Goal: Complete application form

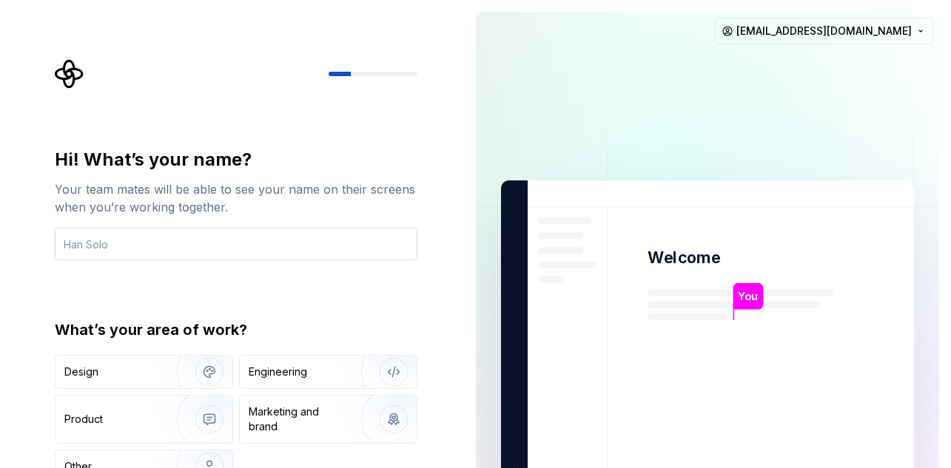
click at [268, 250] on input "text" at bounding box center [236, 244] width 363 height 33
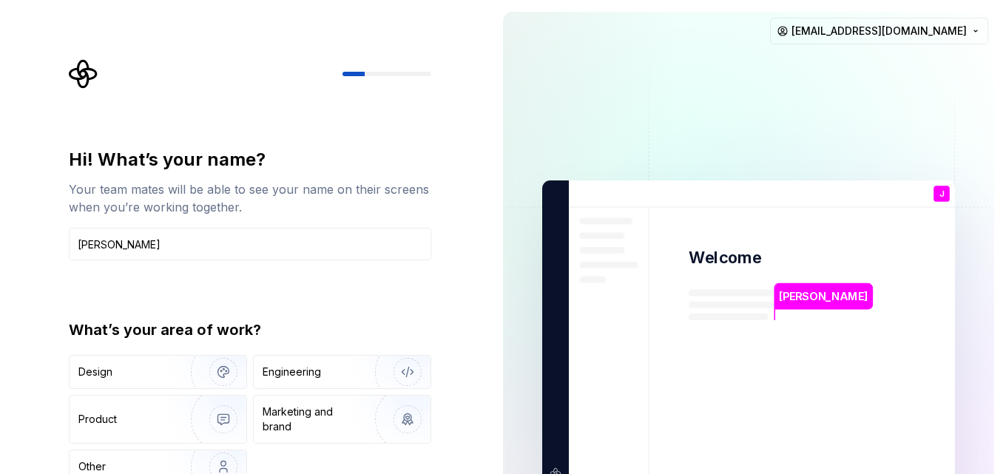
type input "Julia"
click at [212, 367] on img "button" at bounding box center [213, 372] width 95 height 99
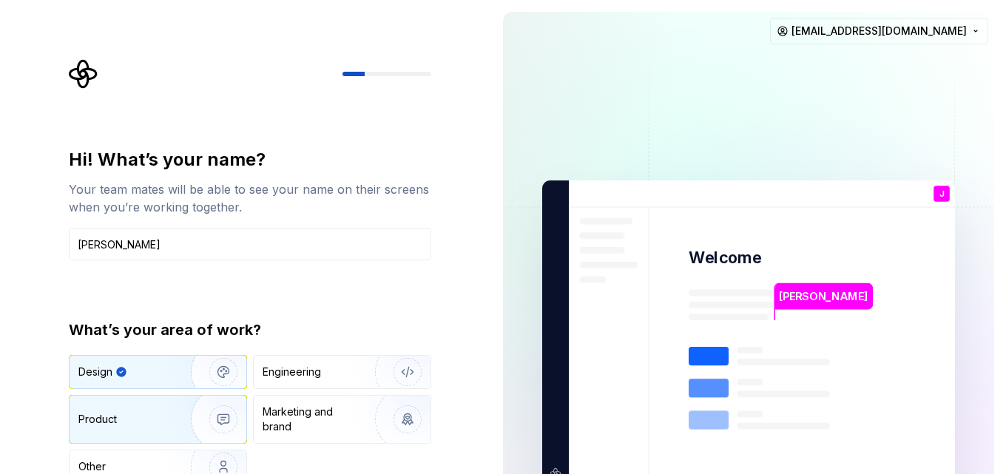
click at [189, 429] on img "button" at bounding box center [213, 419] width 95 height 99
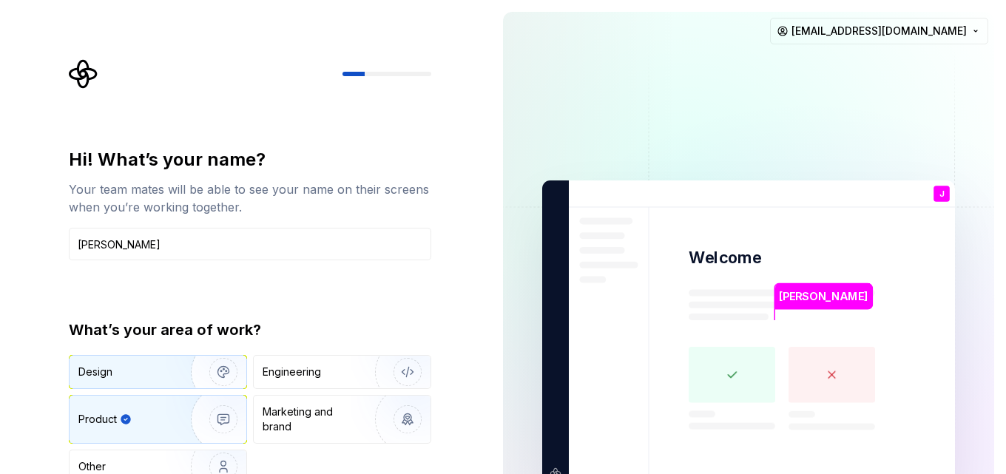
click at [174, 377] on img "button" at bounding box center [213, 372] width 95 height 99
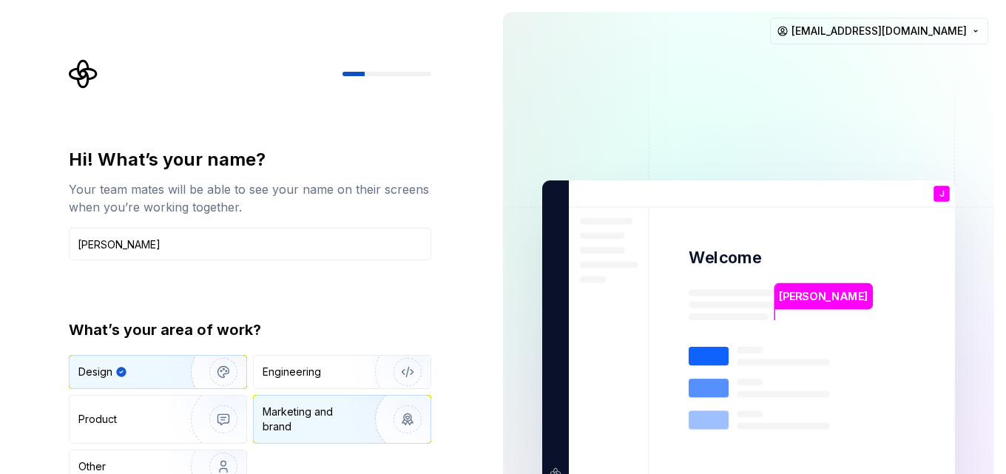
click at [319, 428] on div "Marketing and brand" at bounding box center [313, 420] width 100 height 30
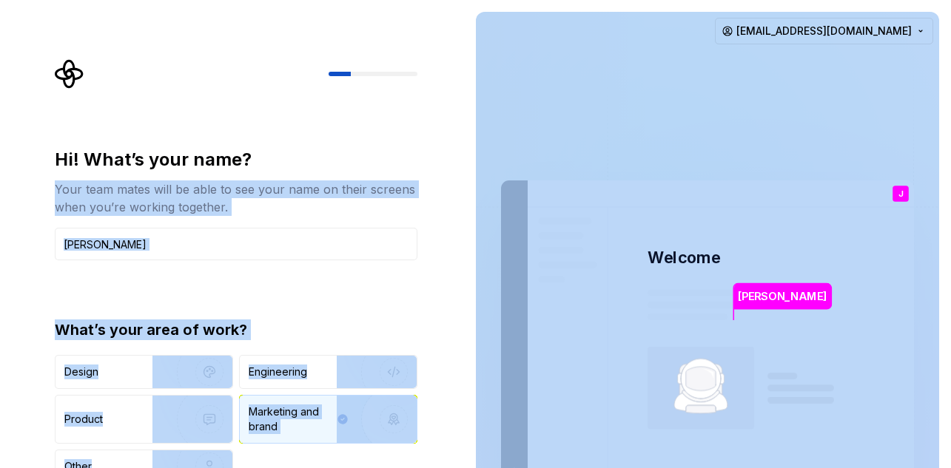
drag, startPoint x: 441, startPoint y: 149, endPoint x: 481, endPoint y: 41, distance: 115.9
click at [481, 41] on div "Hi! What’s your name? Your team mates will be able to see your name on their sc…" at bounding box center [475, 333] width 951 height 667
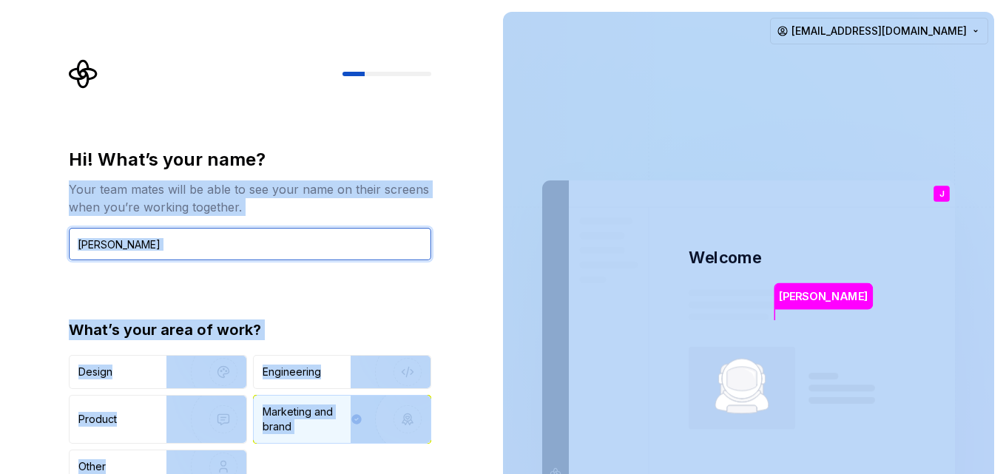
click at [395, 257] on input "Julia" at bounding box center [250, 244] width 363 height 33
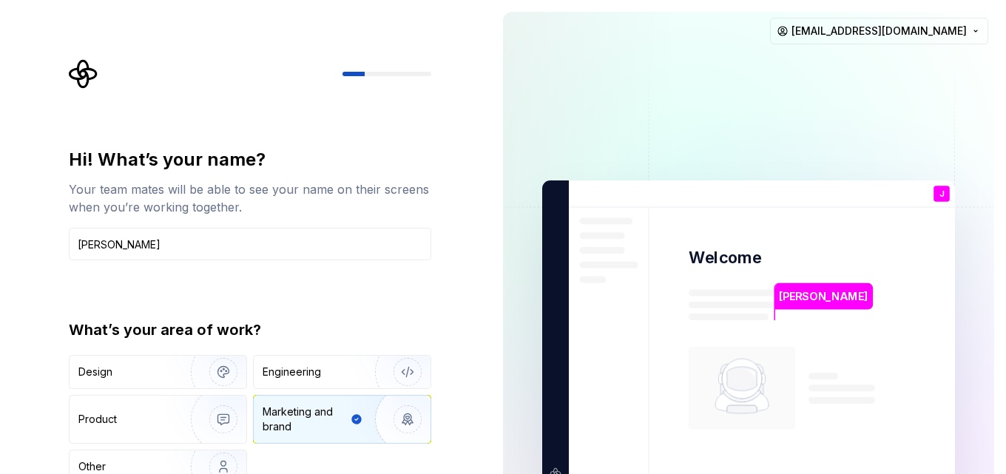
click at [318, 468] on div "Design Engineering Product Marketing and brand Other" at bounding box center [250, 419] width 363 height 129
click at [317, 465] on div "Design Engineering Product Marketing and brand Other" at bounding box center [250, 419] width 363 height 129
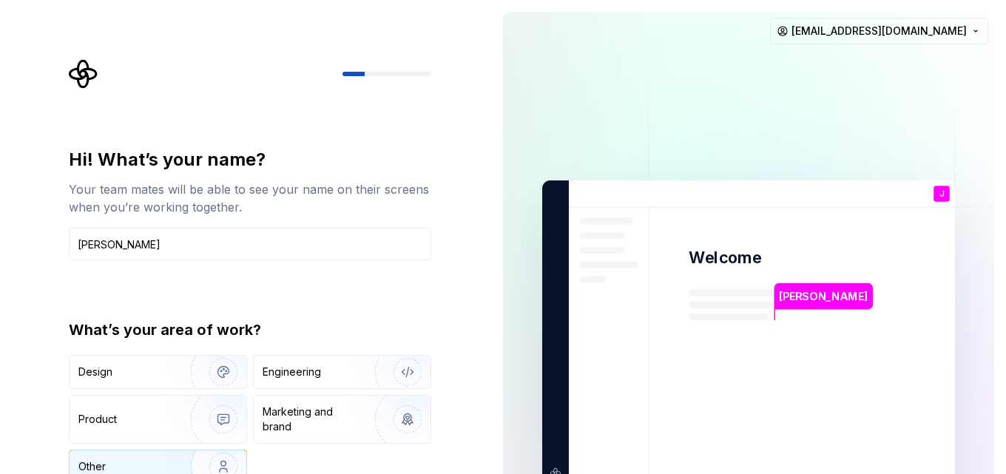
type input "Julia"
click at [230, 461] on img "button" at bounding box center [213, 466] width 95 height 99
type button "Other"
click at [386, 70] on div at bounding box center [250, 74] width 363 height 30
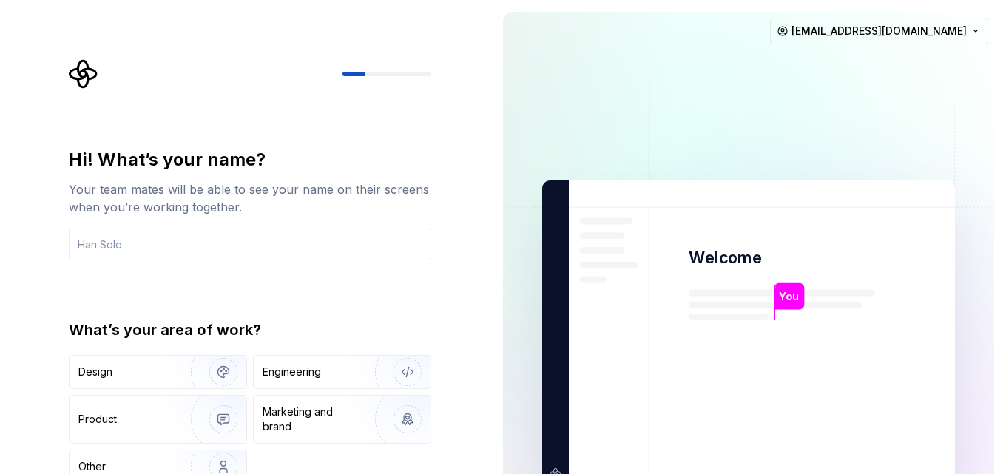
click at [865, 348] on img at bounding box center [748, 333] width 599 height 699
click at [855, 348] on img at bounding box center [748, 333] width 599 height 699
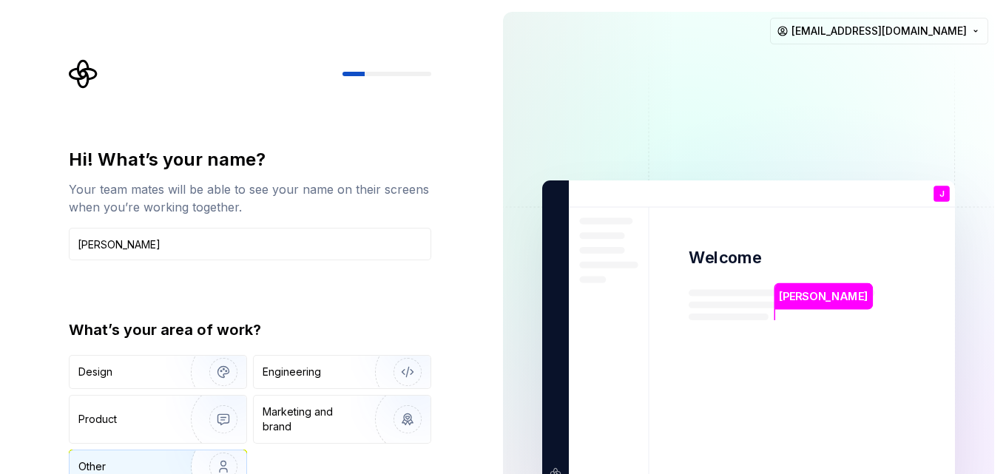
type input "Julia"
click at [159, 466] on div "Other" at bounding box center [121, 466] width 87 height 15
type button "Other"
click at [443, 456] on div "Hi! What’s your name? Your team mates will be able to see your name on their sc…" at bounding box center [254, 296] width 389 height 475
click at [955, 446] on img at bounding box center [748, 333] width 599 height 699
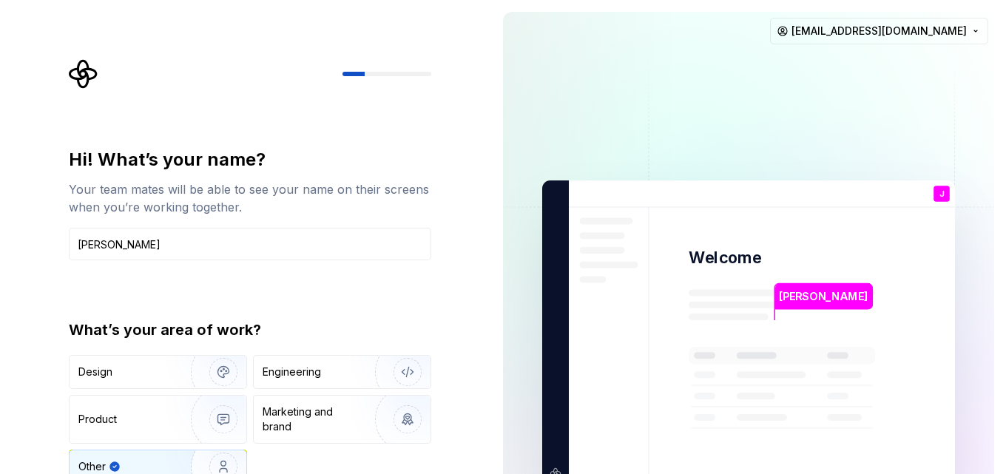
click at [1005, 465] on div "Julia Welcome J You T B +3 Thomas Brooke Jamie bertjuliar@gmail.com" at bounding box center [748, 333] width 515 height 667
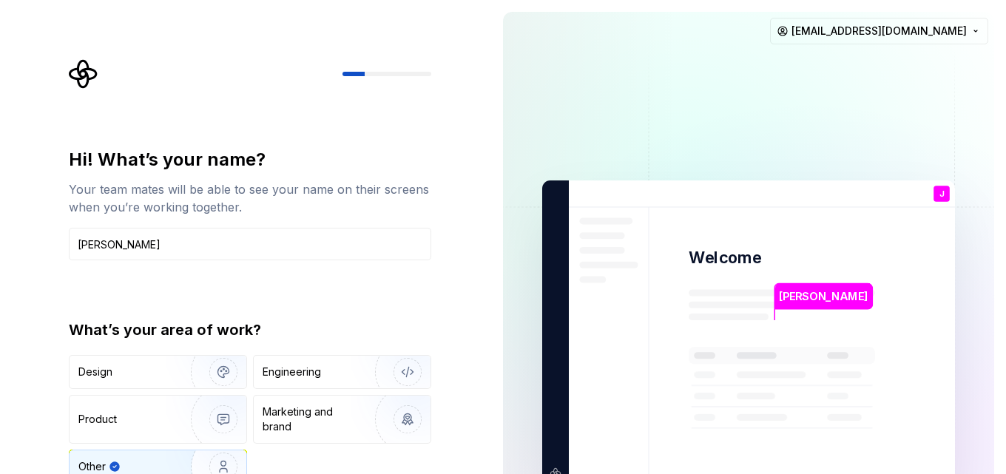
click at [1005, 465] on div "Julia Welcome J You T B +3 Thomas Brooke Jamie bertjuliar@gmail.com" at bounding box center [748, 333] width 515 height 667
drag, startPoint x: 1005, startPoint y: 463, endPoint x: 1003, endPoint y: 402, distance: 61.4
click at [1005, 409] on div "Julia Welcome J You T B +3 Thomas Brooke Jamie bertjuliar@gmail.com" at bounding box center [748, 333] width 515 height 667
click at [971, 33] on html "Hi! What’s your name? Your team mates will be able to see your name on their sc…" at bounding box center [503, 237] width 1006 height 474
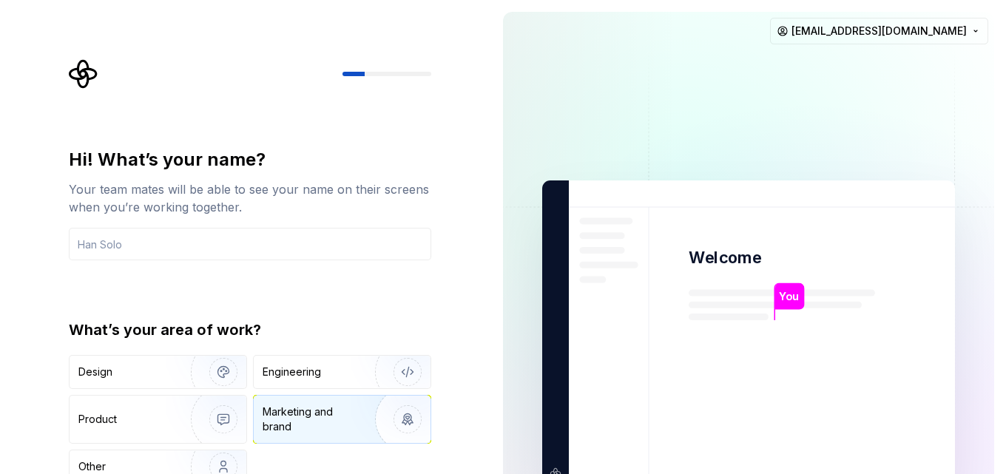
click at [378, 439] on img "button" at bounding box center [398, 419] width 95 height 99
drag, startPoint x: 997, startPoint y: 458, endPoint x: 993, endPoint y: 218, distance: 240.5
click at [999, 238] on div "You Welcome You T B +3 Thomas Brooke Jamie bertjuliar@gmail.com" at bounding box center [748, 333] width 515 height 667
click at [985, 273] on img at bounding box center [748, 333] width 599 height 699
drag, startPoint x: 911, startPoint y: 274, endPoint x: 596, endPoint y: 132, distance: 346.0
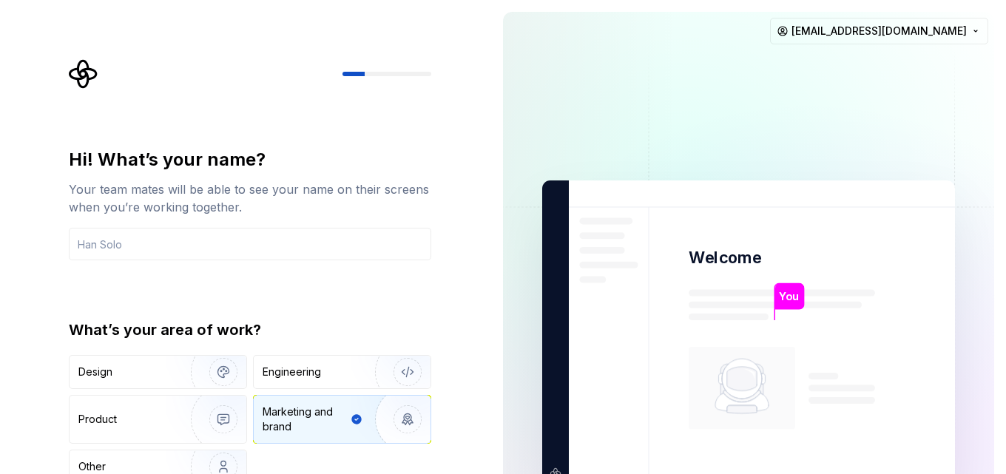
drag, startPoint x: 596, startPoint y: 132, endPoint x: 406, endPoint y: 47, distance: 207.3
drag, startPoint x: 587, startPoint y: 70, endPoint x: 465, endPoint y: 107, distance: 127.8
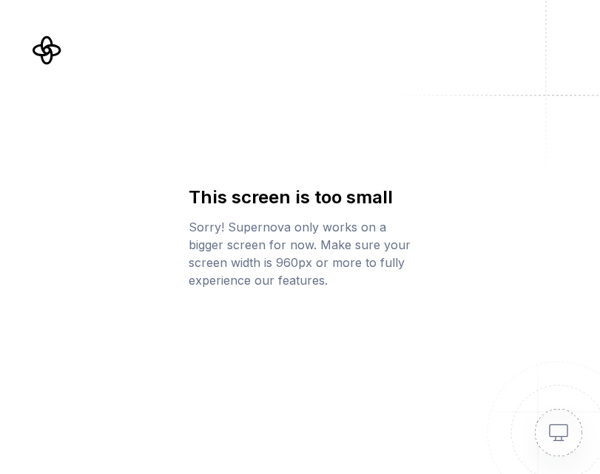
click at [487, 196] on div "This screen is too small Sorry! Supernova only works on a bigger screen for now…" at bounding box center [300, 237] width 600 height 474
click at [557, 441] on img at bounding box center [541, 415] width 118 height 118
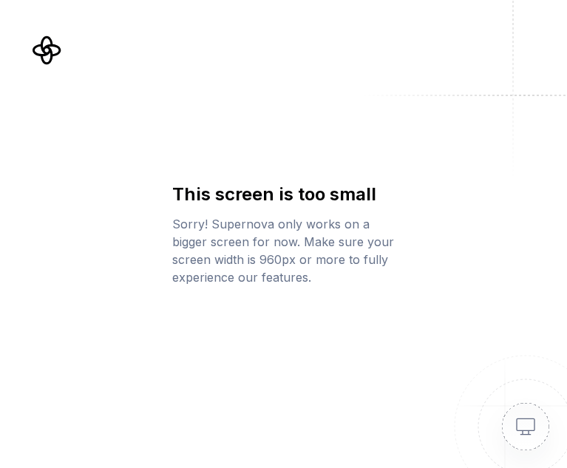
click at [527, 435] on img at bounding box center [508, 409] width 118 height 118
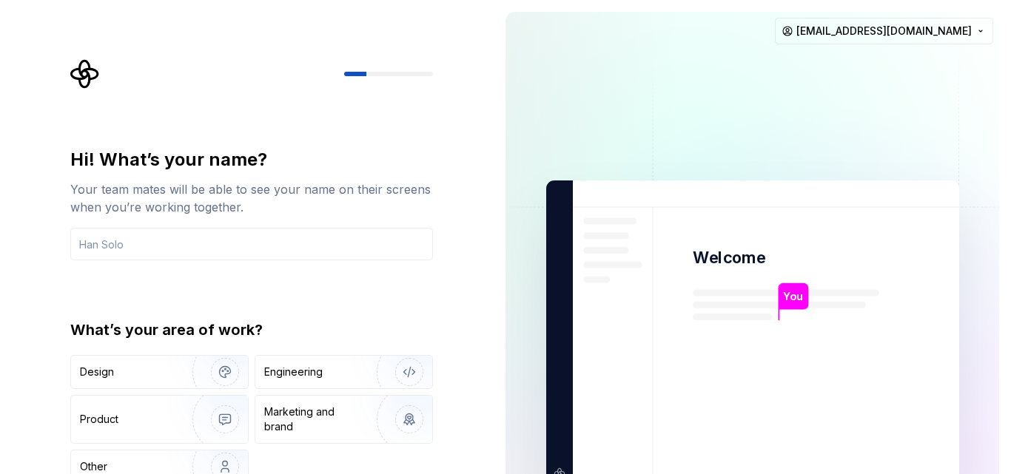
click at [988, 430] on img at bounding box center [752, 333] width 599 height 699
click at [993, 433] on img at bounding box center [752, 333] width 599 height 699
click at [1010, 461] on div "You Welcome You T B +3 [PERSON_NAME] [PERSON_NAME] [PERSON_NAME][EMAIL_ADDRESS]…" at bounding box center [751, 333] width 517 height 667
